Goal: Use online tool/utility: Utilize a website feature to perform a specific function

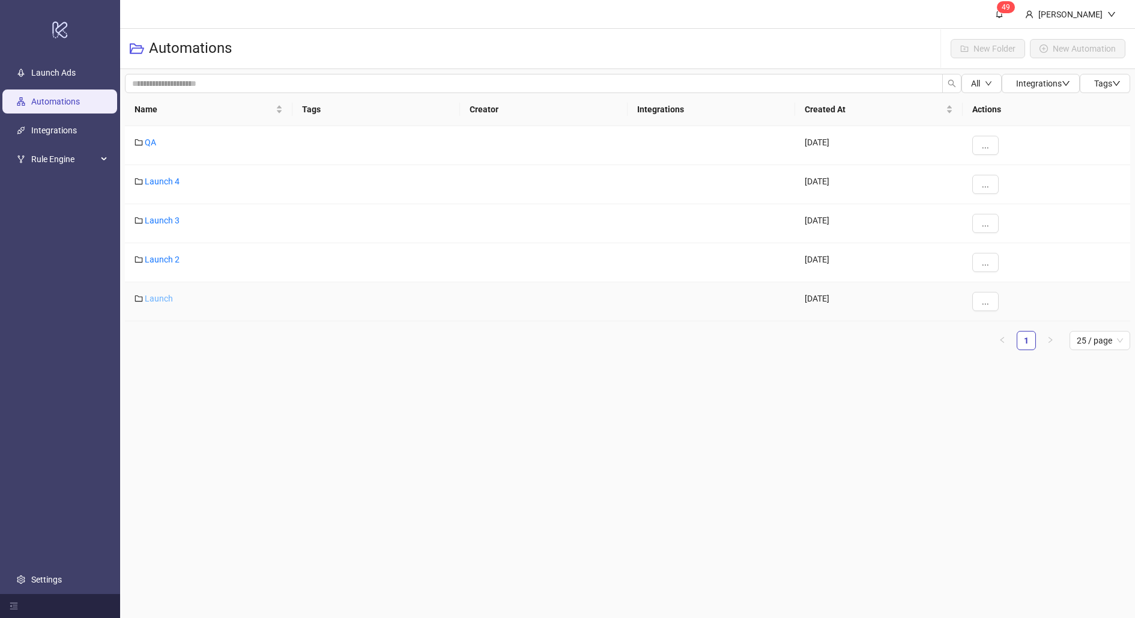
click at [153, 301] on link "Launch" at bounding box center [159, 299] width 28 height 10
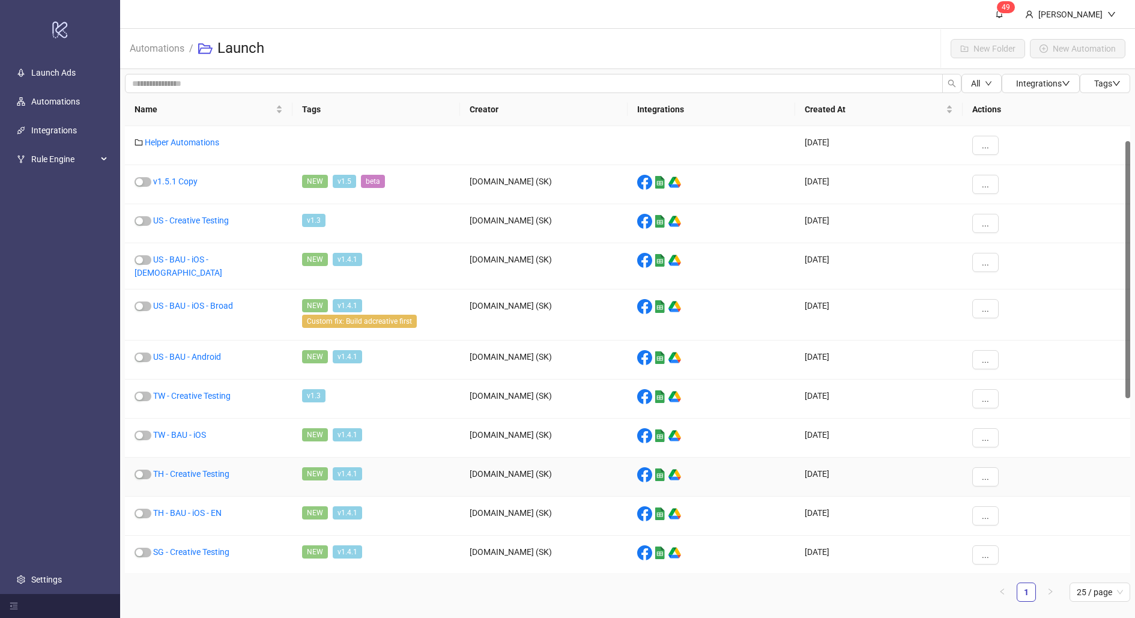
scroll to position [373, 0]
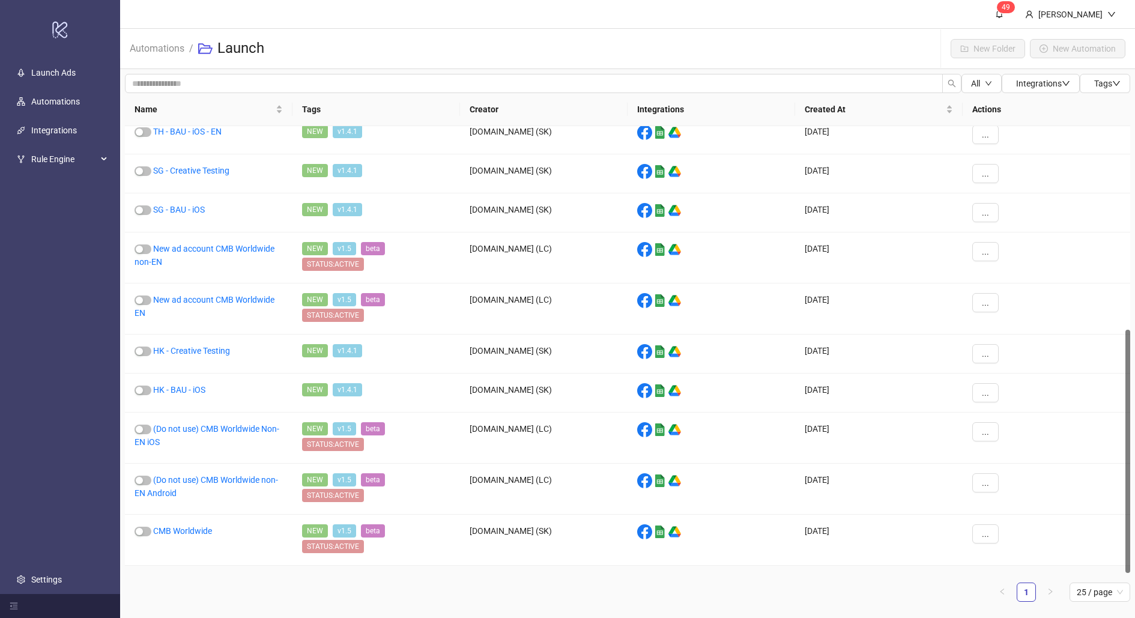
click at [166, 577] on link "CMB US" at bounding box center [168, 582] width 30 height 10
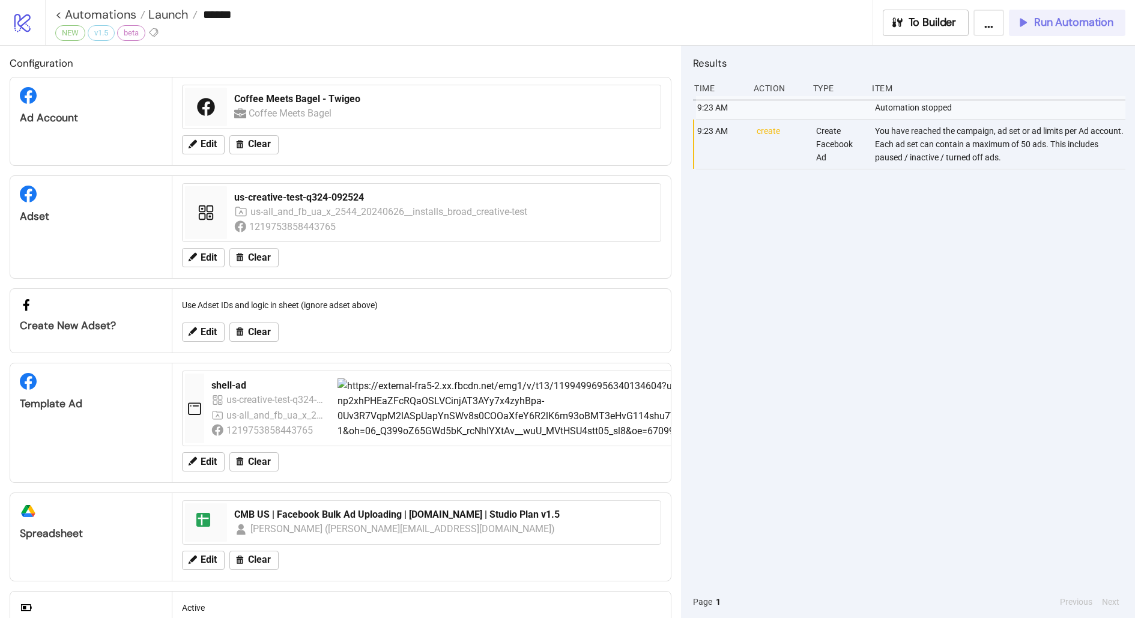
click at [1036, 23] on span "Run Automation" at bounding box center [1073, 23] width 79 height 14
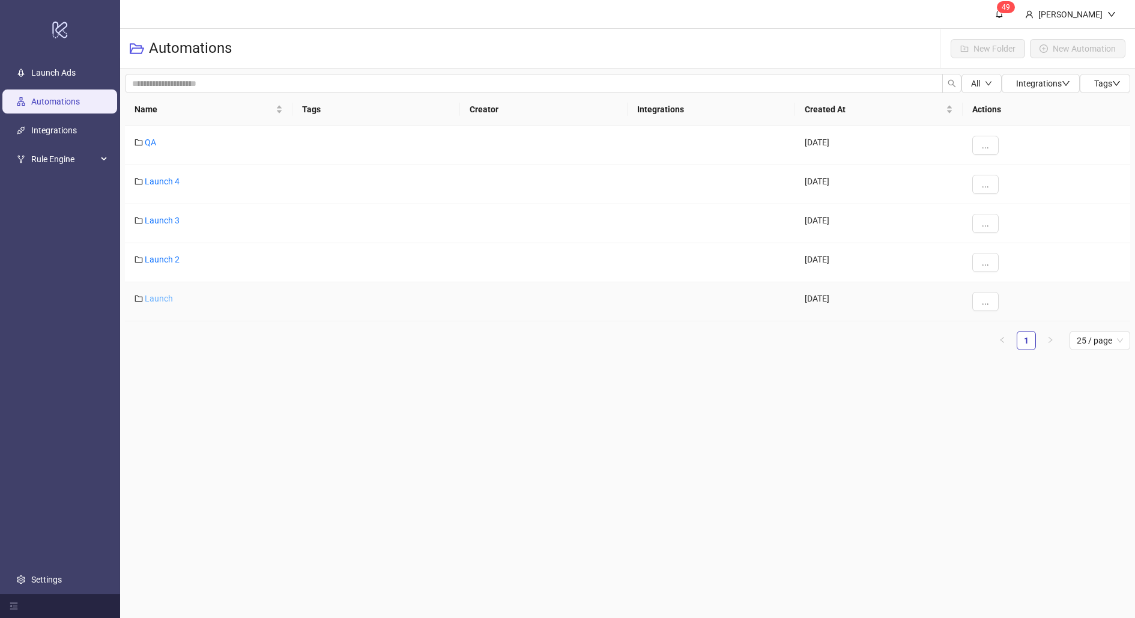
click at [165, 295] on link "Launch" at bounding box center [159, 299] width 28 height 10
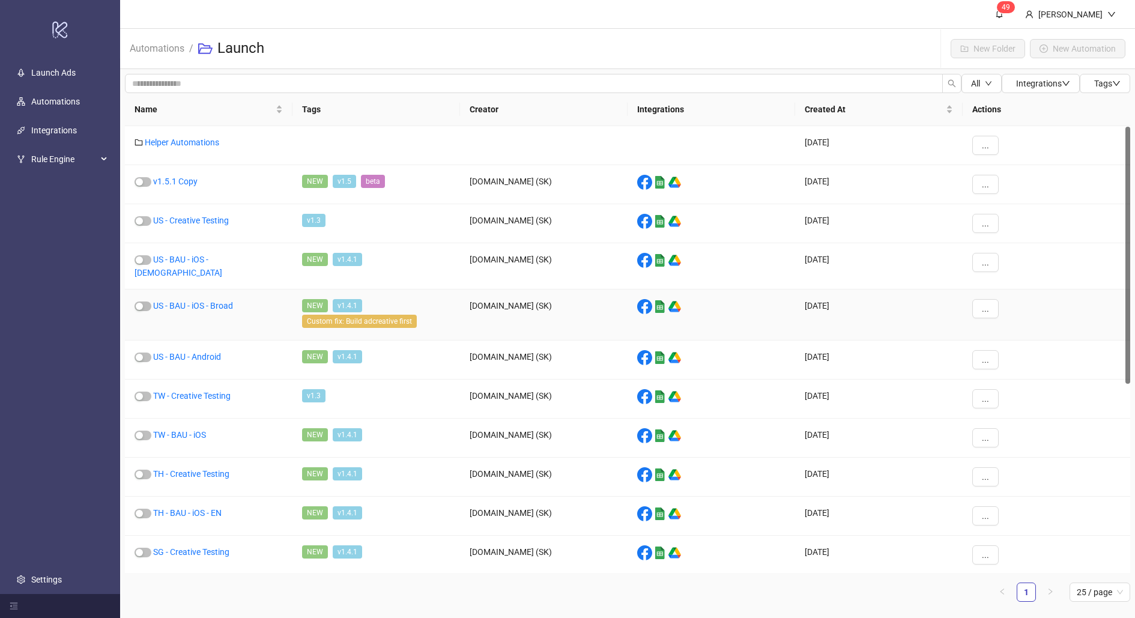
scroll to position [373, 0]
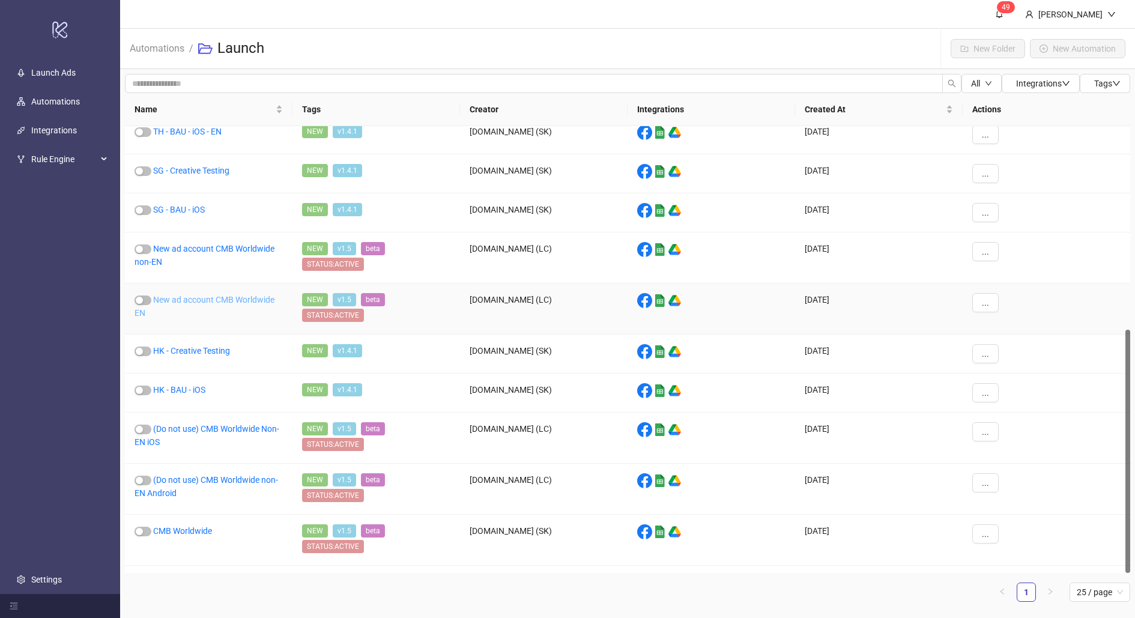
click at [190, 295] on link "New ad account CMB Worldwide EN" at bounding box center [205, 306] width 140 height 23
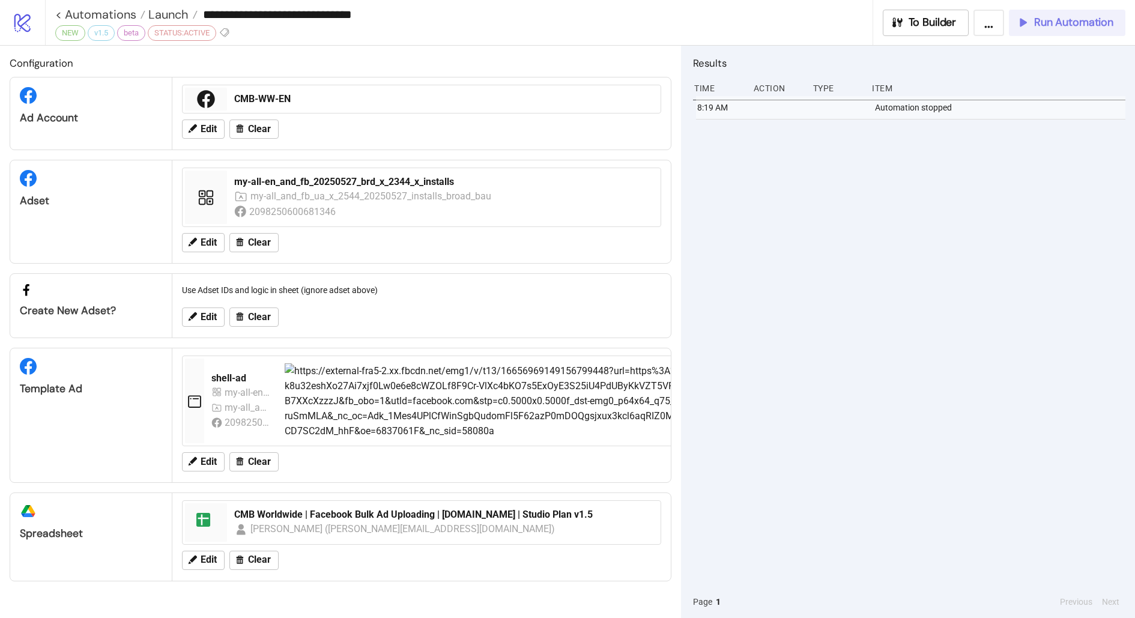
click at [1040, 30] on button "Run Automation" at bounding box center [1067, 23] width 117 height 26
